Goal: Task Accomplishment & Management: Manage account settings

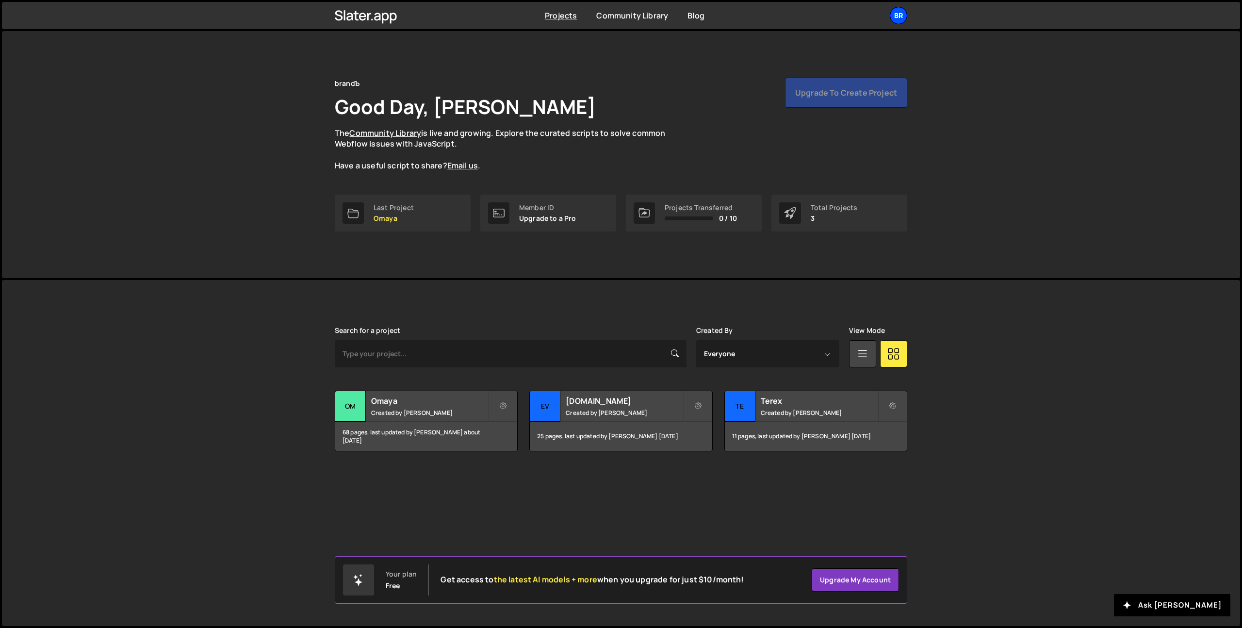
click at [901, 20] on div "br" at bounding box center [898, 15] width 17 height 17
click at [827, 112] on button "Logout" at bounding box center [846, 107] width 120 height 17
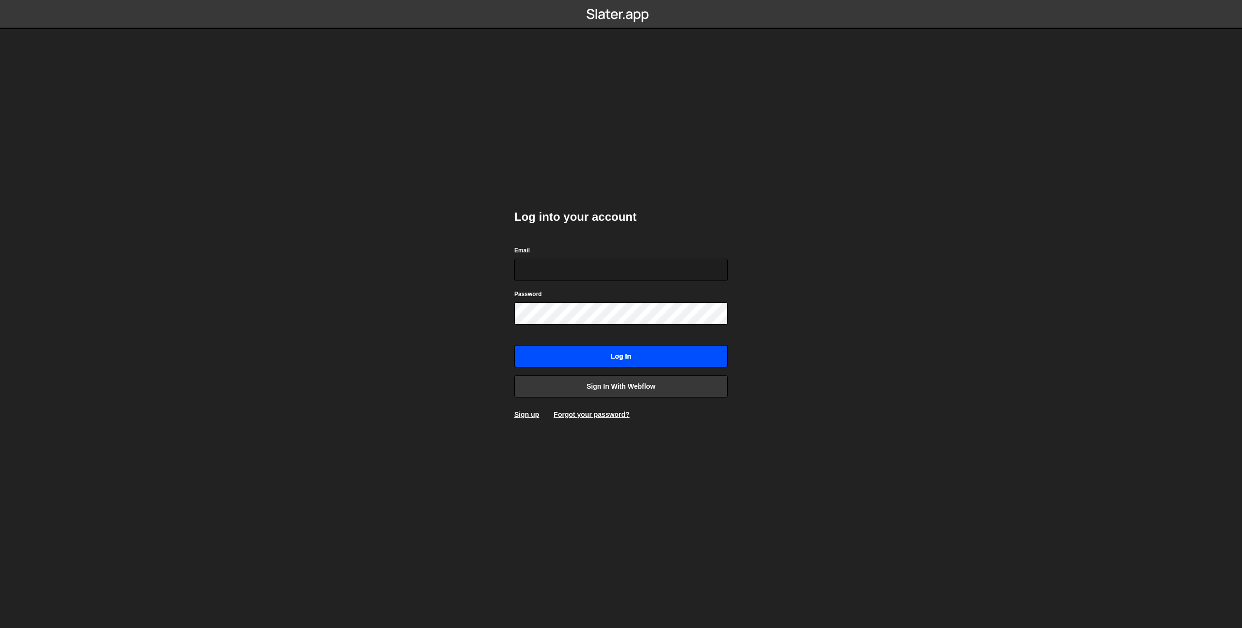
type input "[EMAIL_ADDRESS][PERSON_NAME][DOMAIN_NAME]"
click at [619, 313] on form "Email [EMAIL_ADDRESS][PERSON_NAME][DOMAIN_NAME] Password Log in" at bounding box center [620, 306] width 213 height 122
click at [611, 355] on input "Log in" at bounding box center [620, 356] width 213 height 22
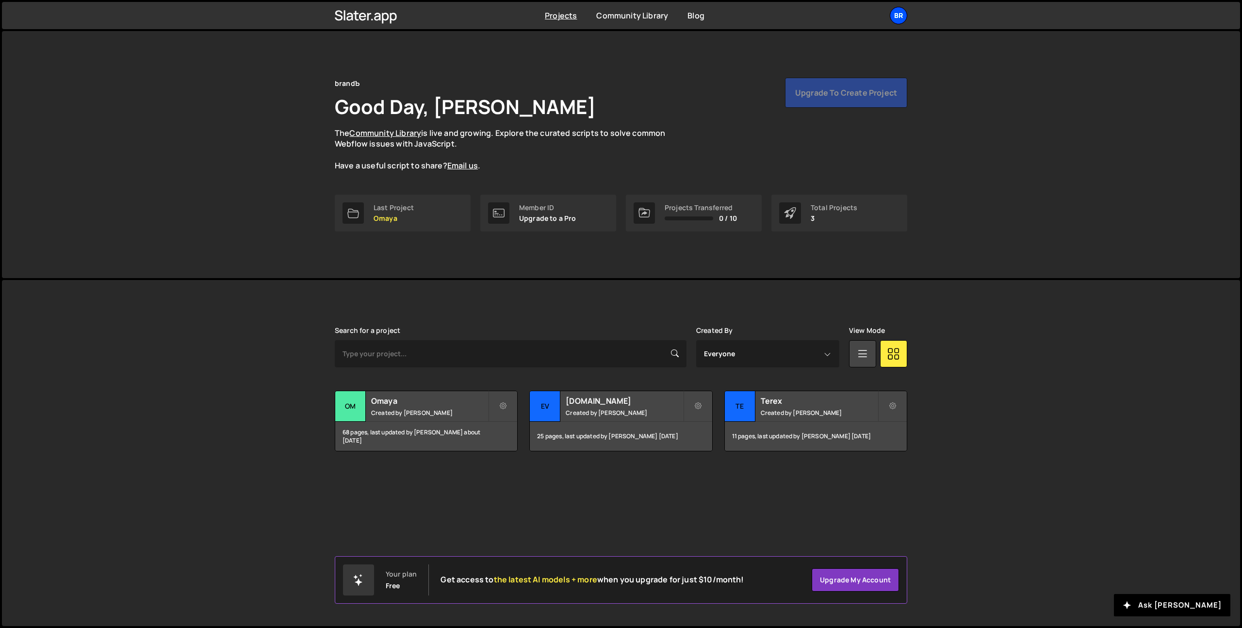
click at [901, 9] on div "br" at bounding box center [898, 15] width 17 height 17
click at [822, 108] on button "Logout" at bounding box center [846, 107] width 120 height 17
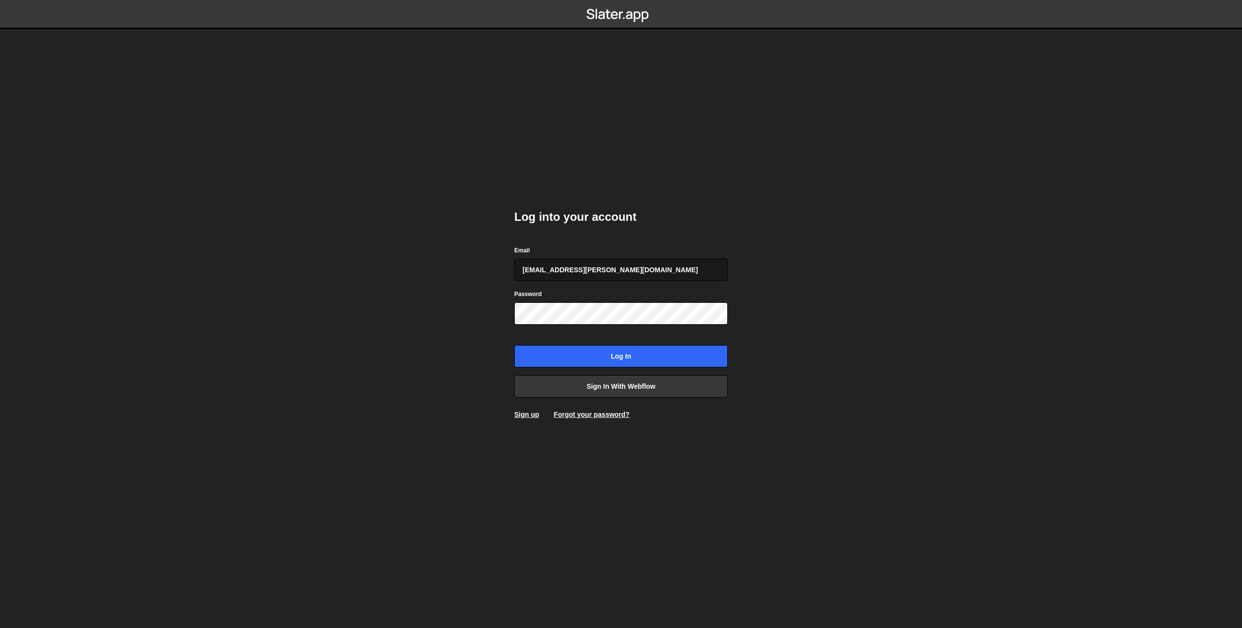
click at [587, 272] on input "georgi@branda.bg" at bounding box center [620, 270] width 213 height 22
type input "gdtsonev@gmail.com"
click at [663, 357] on input "Log in" at bounding box center [620, 356] width 213 height 22
